Goal: Task Accomplishment & Management: Manage account settings

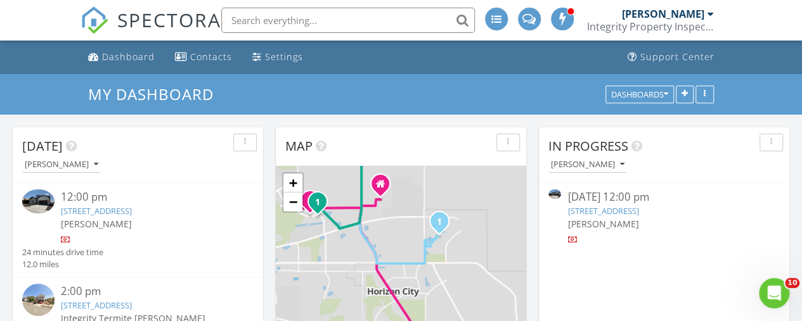
click at [132, 206] on link "[STREET_ADDRESS]" at bounding box center [96, 210] width 71 height 11
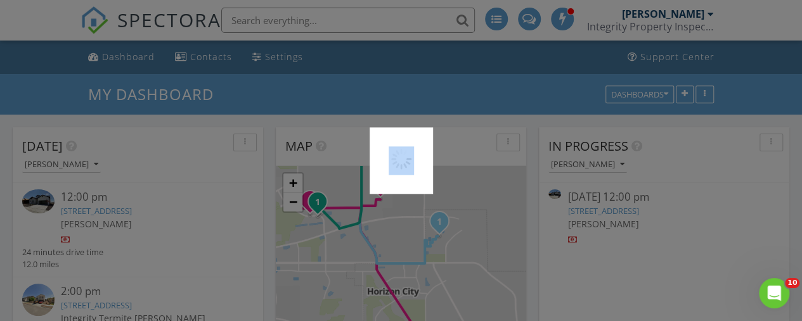
click at [153, 206] on div at bounding box center [401, 160] width 802 height 321
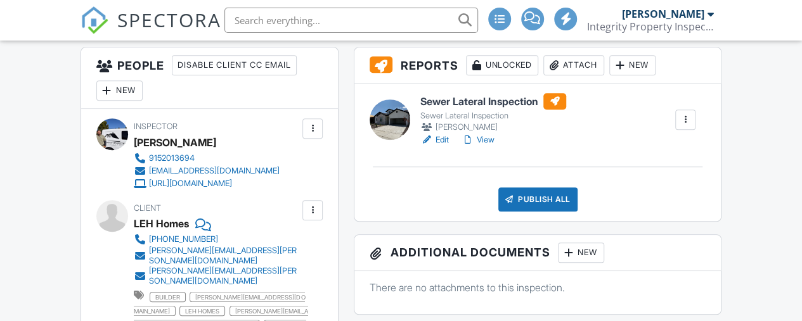
click at [441, 139] on link "Edit" at bounding box center [434, 140] width 29 height 13
